Goal: Information Seeking & Learning: Understand process/instructions

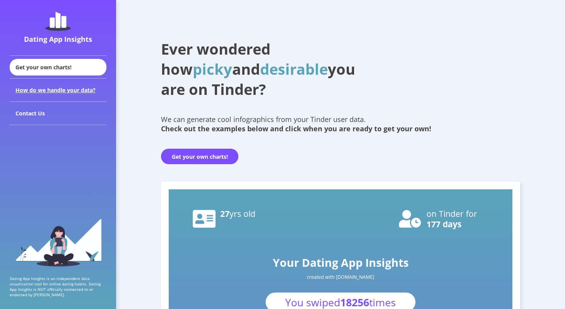
click at [42, 87] on div "How do we handle your data?" at bounding box center [58, 90] width 97 height 23
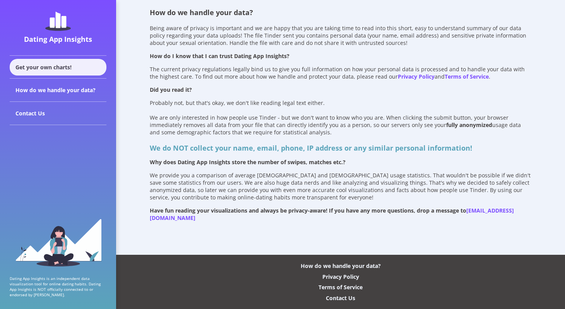
click at [60, 68] on div "Get your own charts!" at bounding box center [58, 67] width 97 height 17
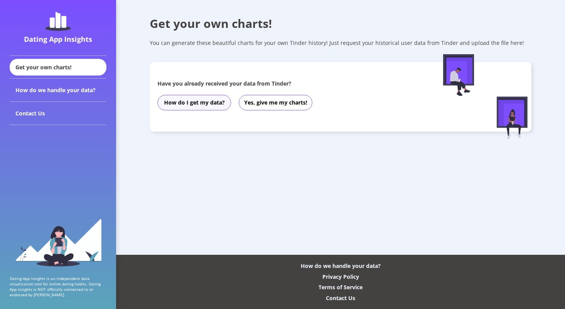
click at [202, 99] on button "How do I get my data?" at bounding box center [195, 102] width 74 height 15
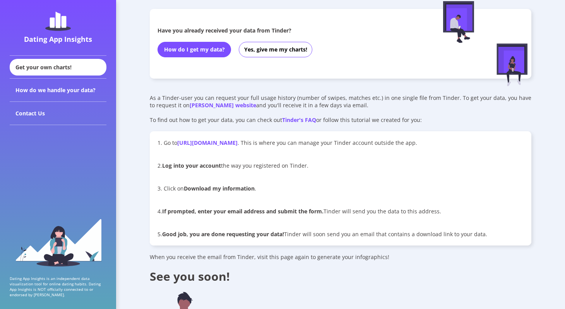
scroll to position [53, 0]
click at [274, 46] on button "Yes, give me my charts!" at bounding box center [276, 49] width 74 height 15
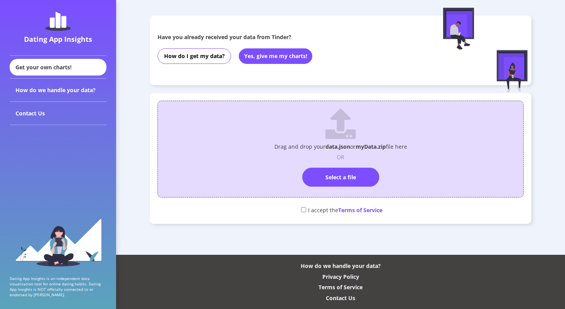
scroll to position [0, 0]
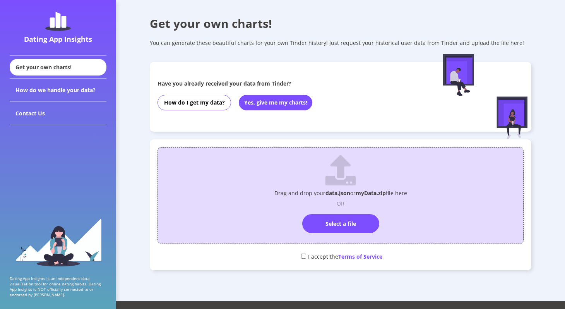
click at [74, 36] on div "Dating App Insights" at bounding box center [58, 38] width 93 height 9
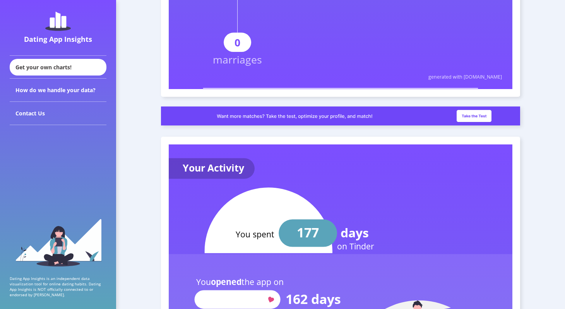
scroll to position [794, 0]
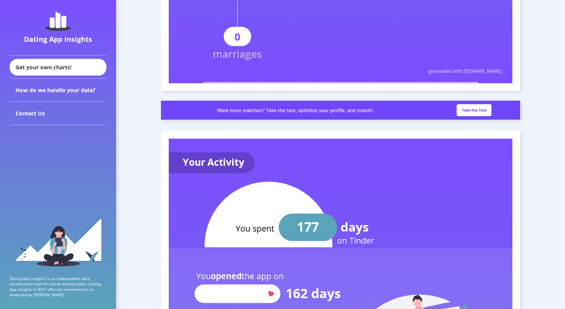
click at [477, 111] on img at bounding box center [340, 110] width 359 height 19
